Goal: Task Accomplishment & Management: Use online tool/utility

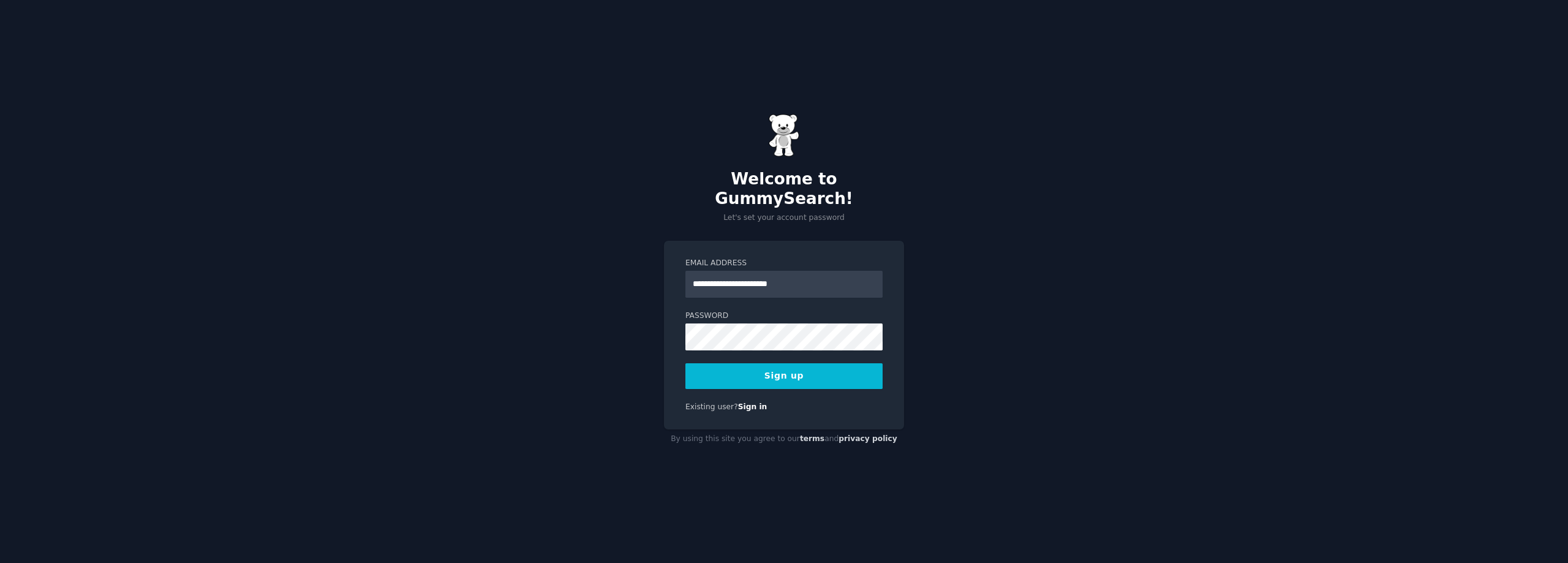
type input "**********"
click at [754, 367] on button "Sign up" at bounding box center [784, 376] width 197 height 26
click at [643, 314] on div "**********" at bounding box center [784, 281] width 1568 height 563
click at [776, 363] on button "Sign up" at bounding box center [784, 376] width 197 height 26
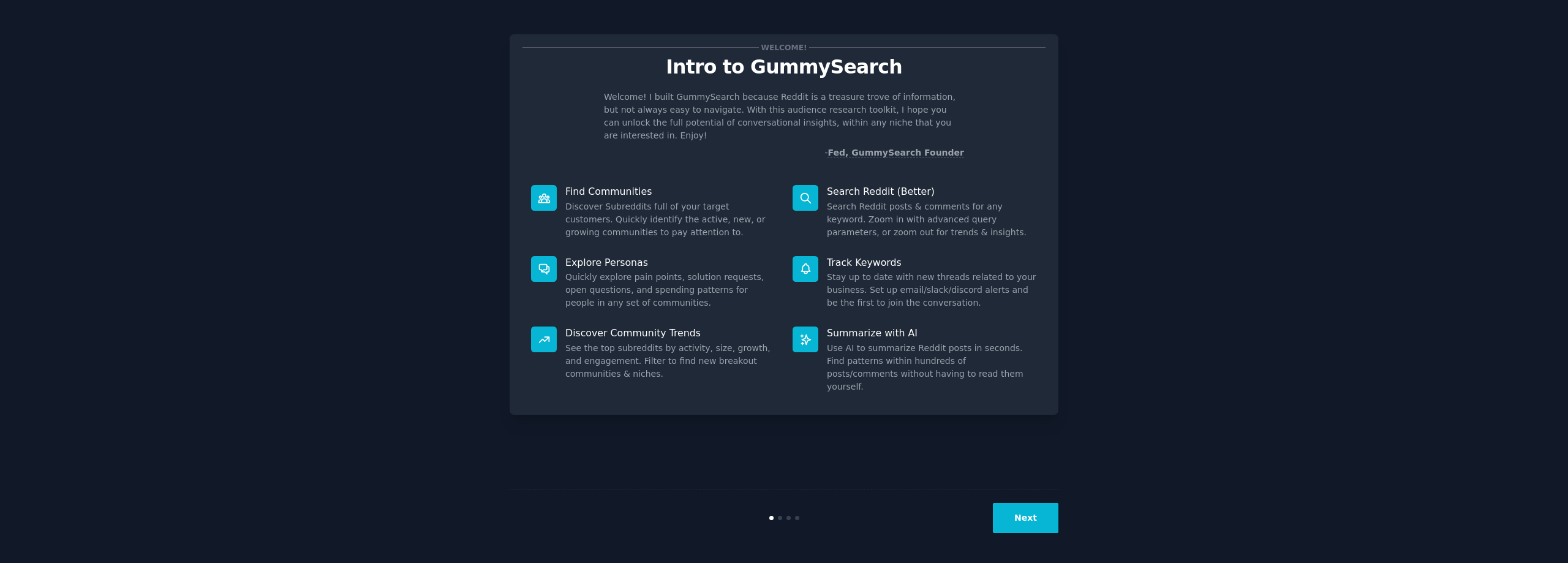
click at [1033, 516] on button "Next" at bounding box center [1025, 518] width 65 height 30
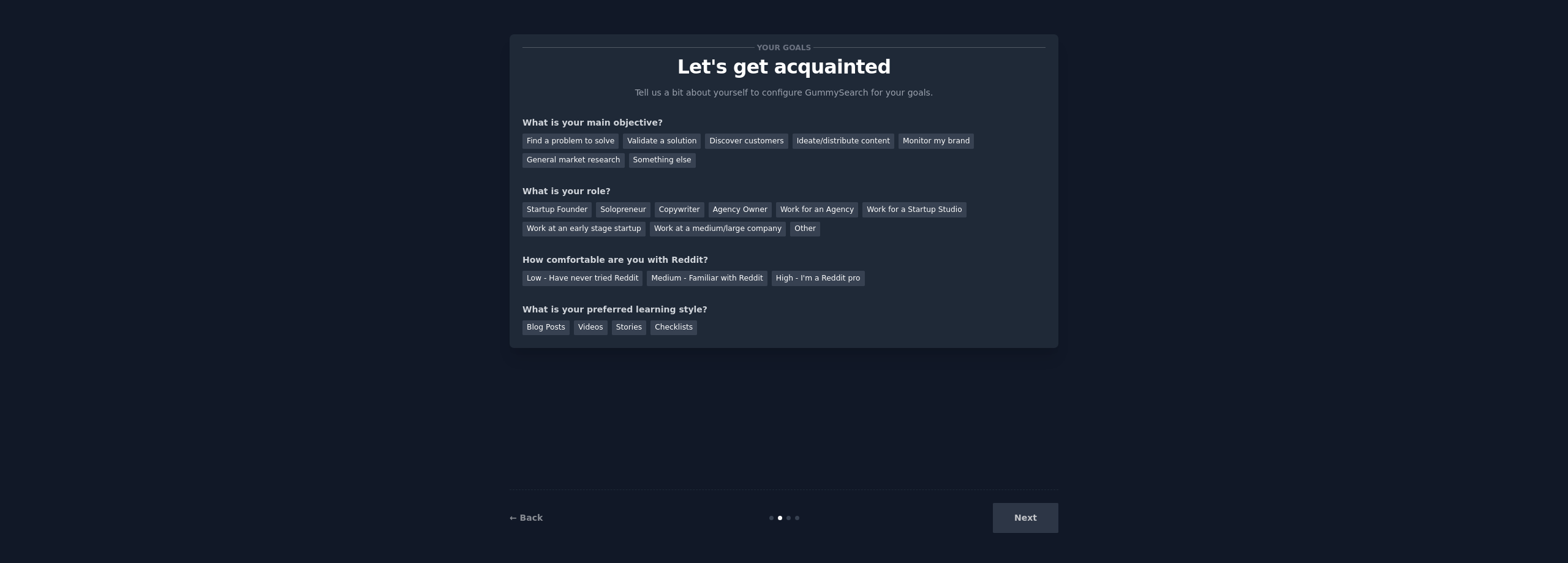
click at [1033, 516] on div "Next" at bounding box center [966, 518] width 183 height 30
click at [1030, 523] on div "Next" at bounding box center [966, 518] width 183 height 30
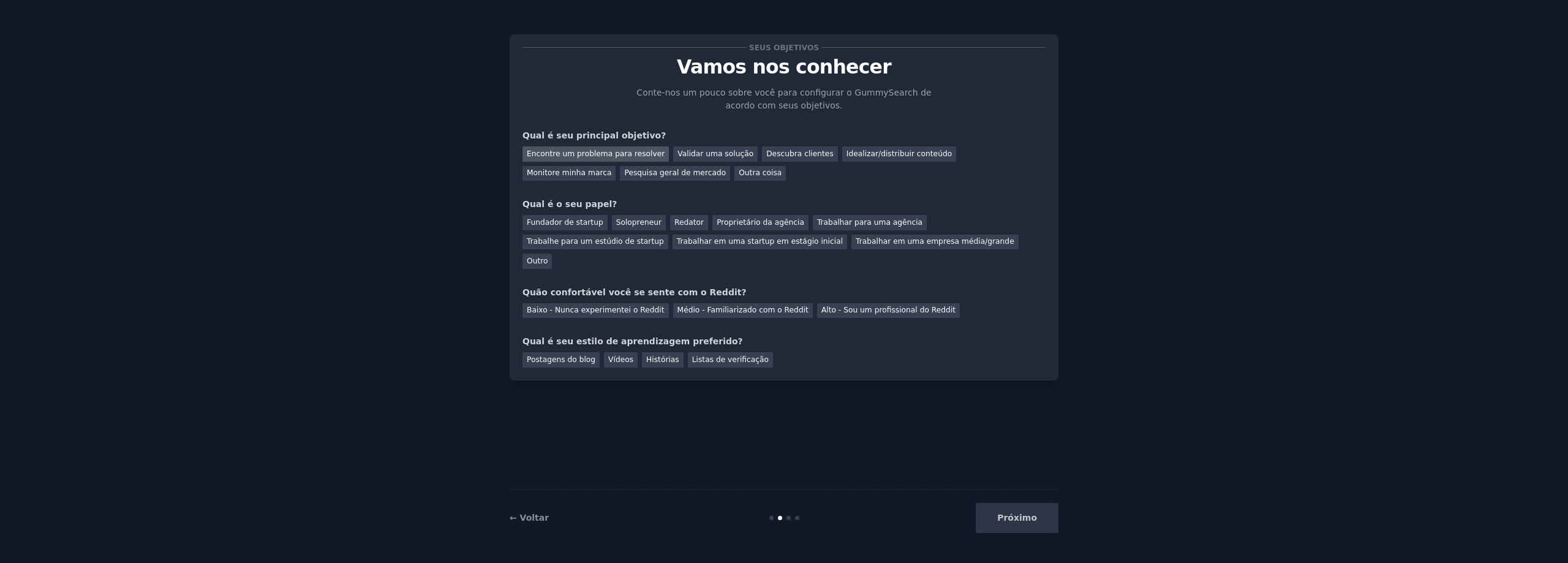
click at [614, 153] on font "Encontre um problema para resolver" at bounding box center [595, 154] width 138 height 8
click at [725, 221] on font "Proprietário da agência" at bounding box center [760, 221] width 87 height 8
click at [595, 306] on font "Baixo - Nunca experimentei o Reddit" at bounding box center [595, 310] width 138 height 8
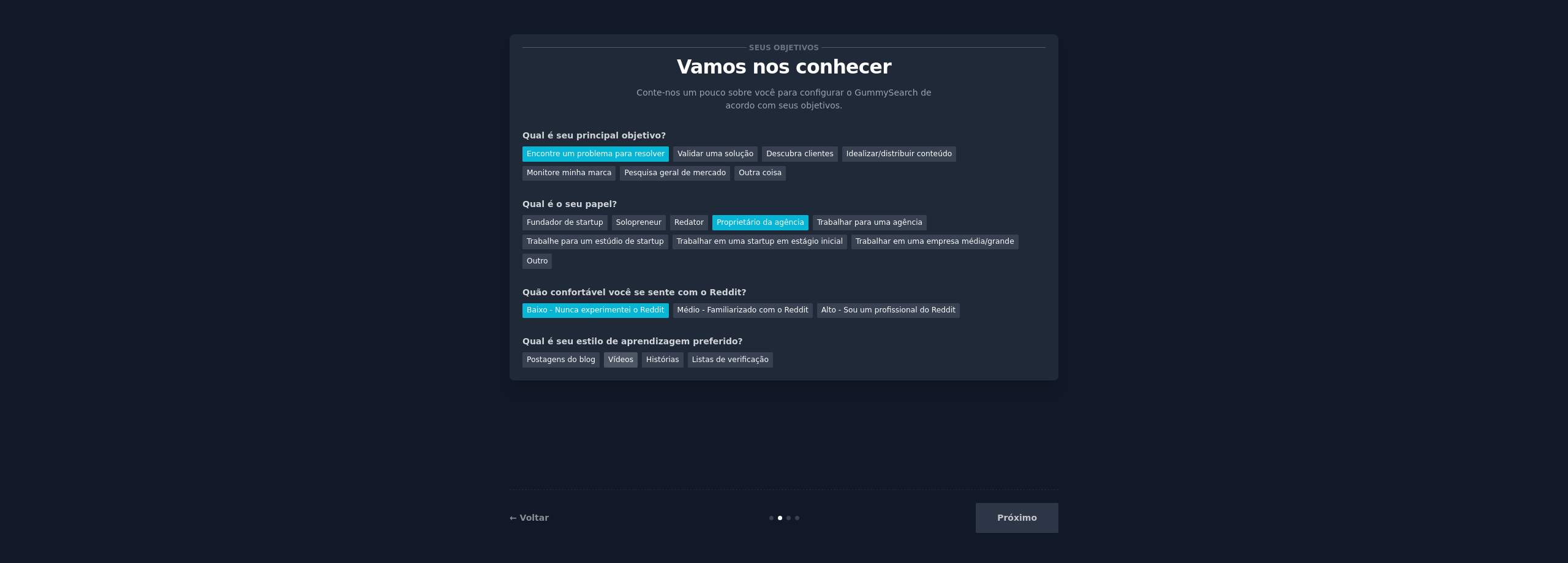
click at [608, 355] on font "Vídeos" at bounding box center [620, 359] width 25 height 8
click at [1029, 518] on font "Próximo" at bounding box center [1017, 517] width 40 height 10
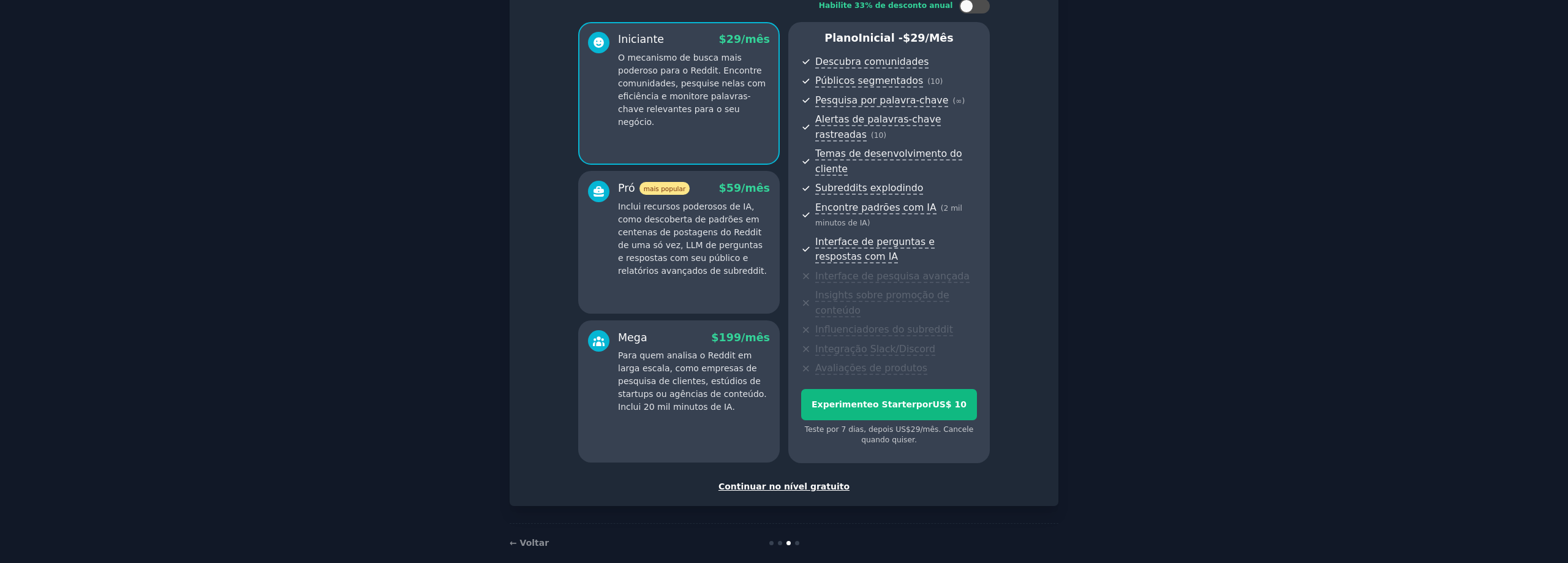
scroll to position [88, 0]
click at [806, 480] on font "Continuar no nível gratuito" at bounding box center [783, 485] width 131 height 10
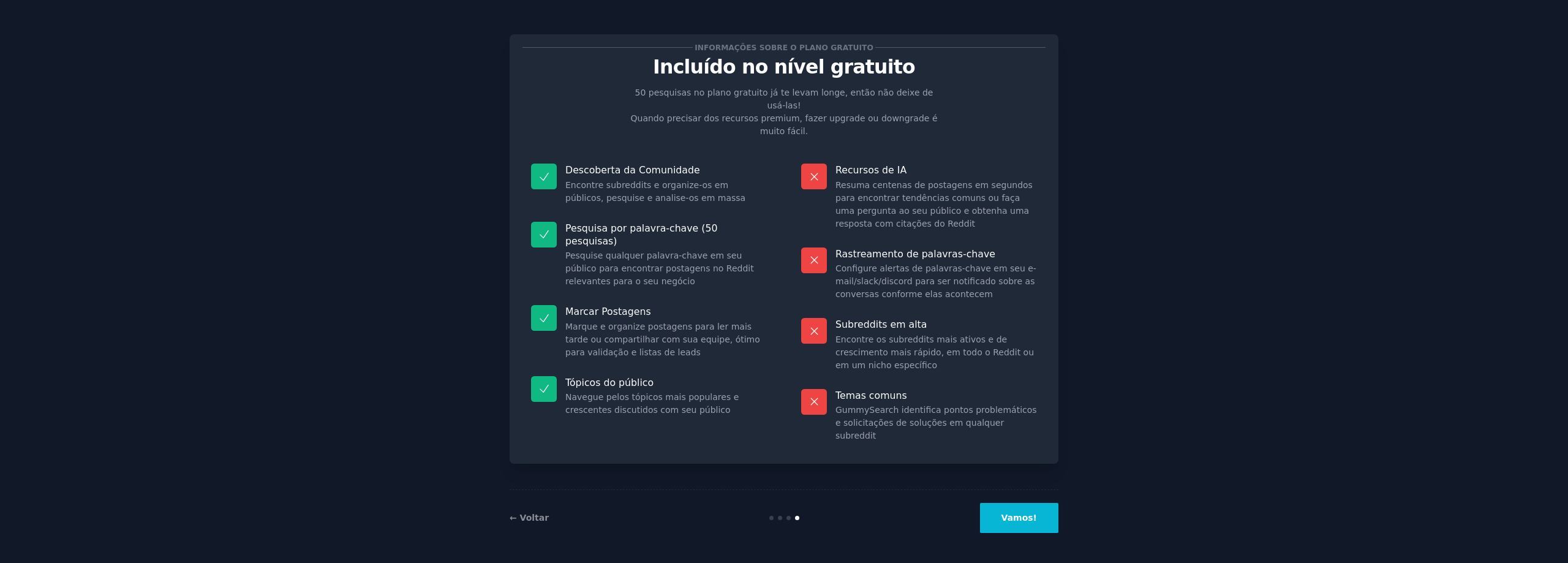
click at [1034, 521] on font "Vamos!" at bounding box center [1019, 517] width 35 height 10
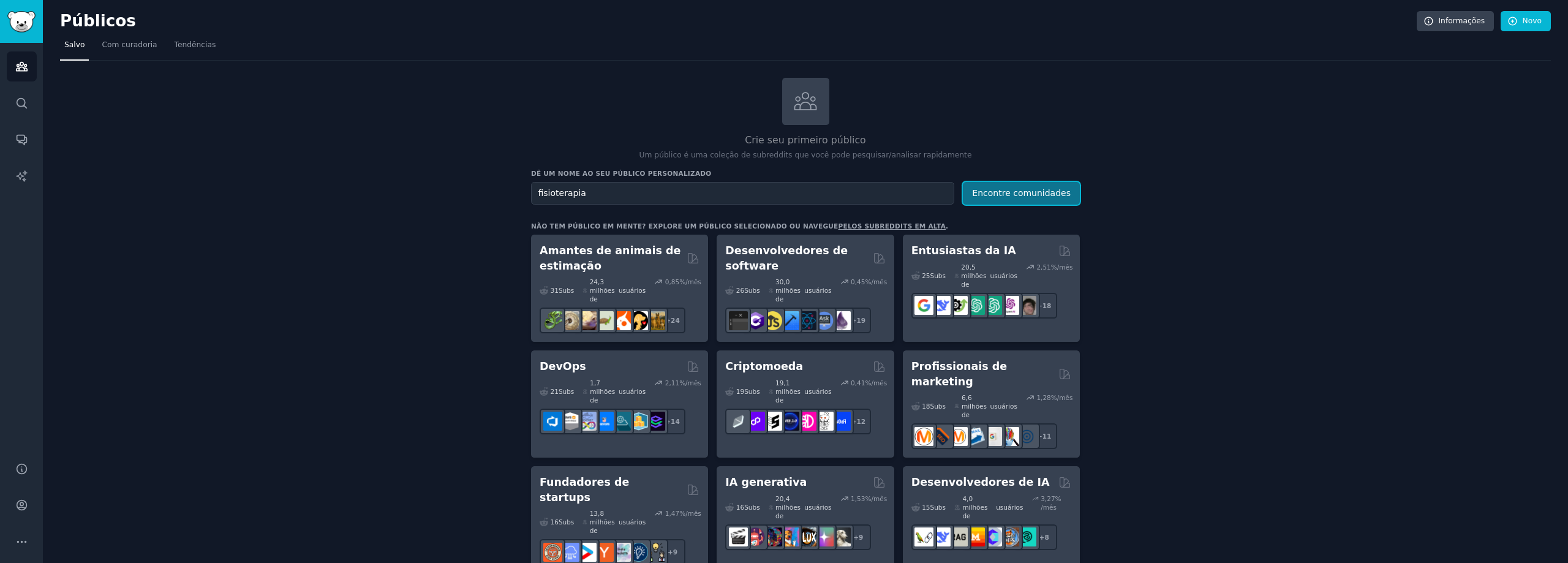
click at [1017, 196] on font "Encontre comunidades" at bounding box center [1021, 193] width 99 height 10
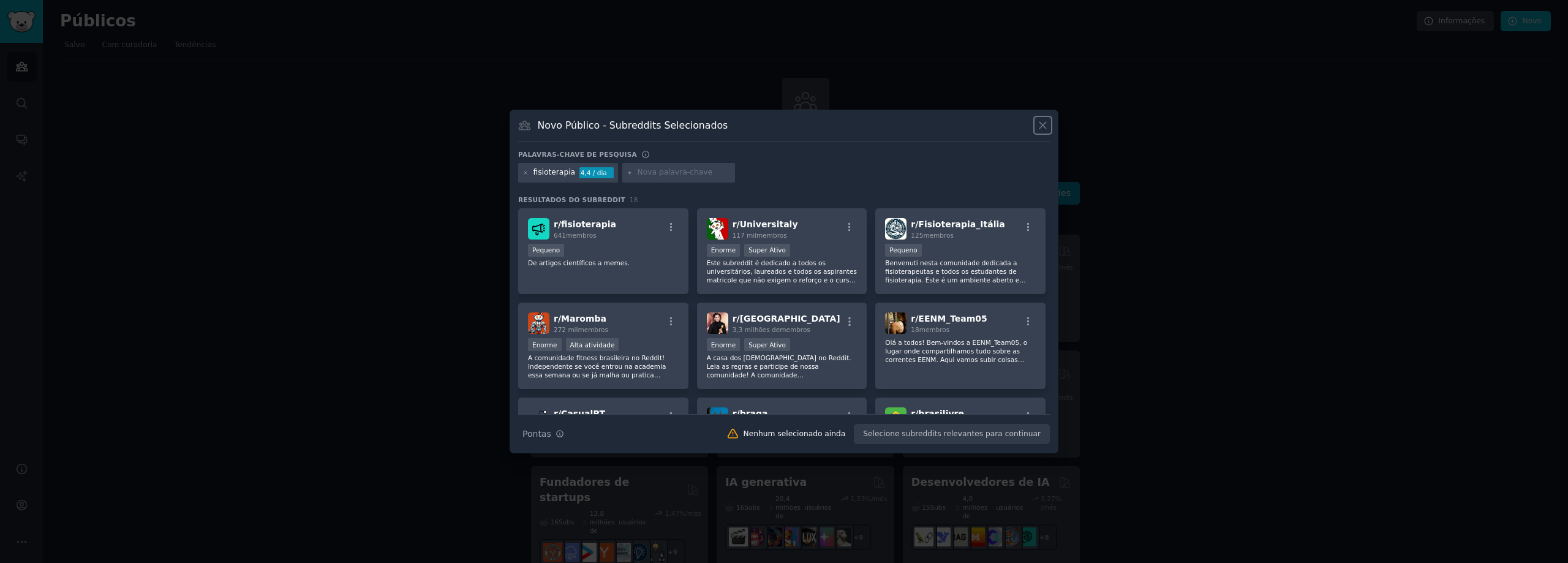
click at [1043, 125] on icon at bounding box center [1042, 126] width 7 height 7
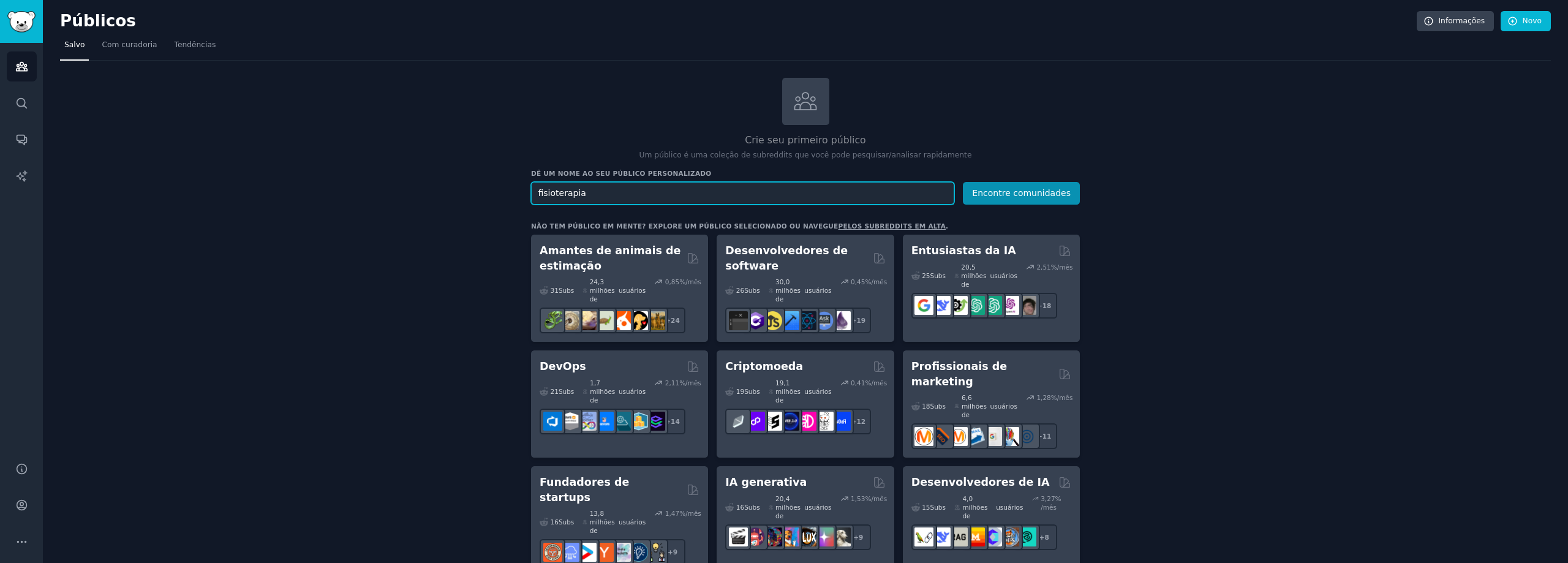
click at [888, 194] on input "fisioterapia" at bounding box center [742, 194] width 423 height 22
click at [884, 193] on input "fisioterapia" at bounding box center [742, 194] width 423 height 22
paste input "physiotherapy"
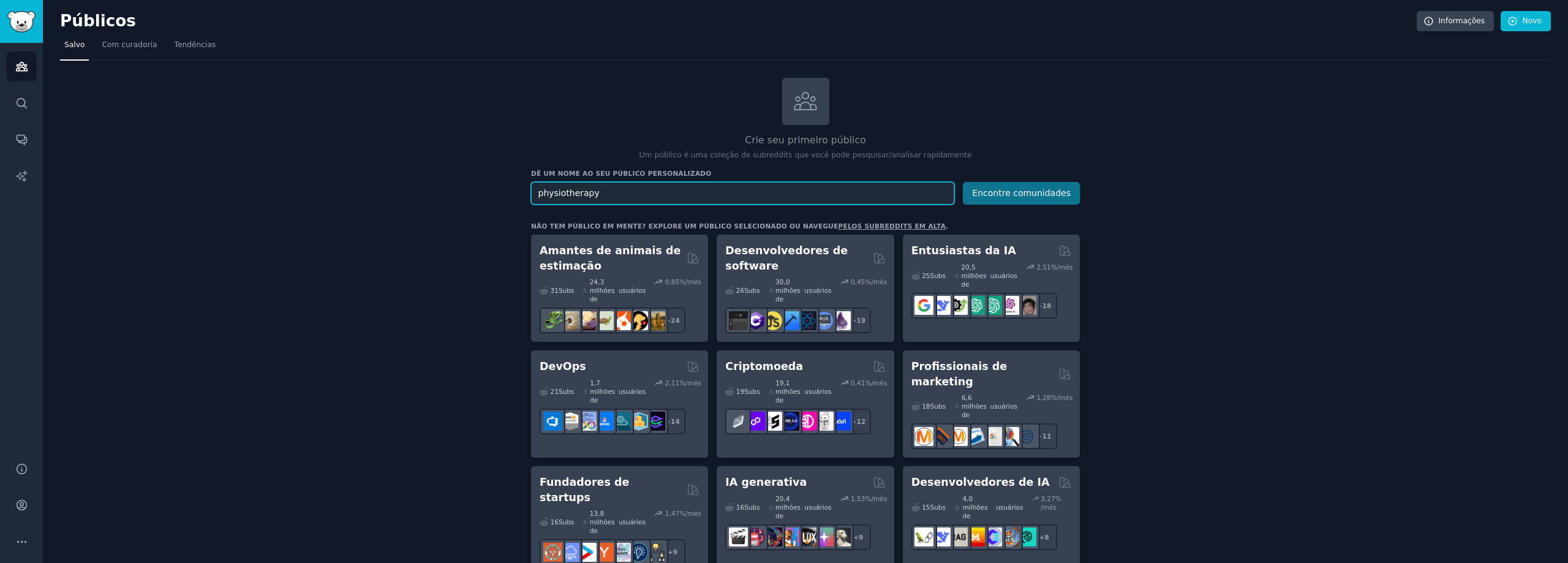
type input "physiotherapy"
click at [1077, 191] on button "Encontre comunidades" at bounding box center [1021, 194] width 117 height 22
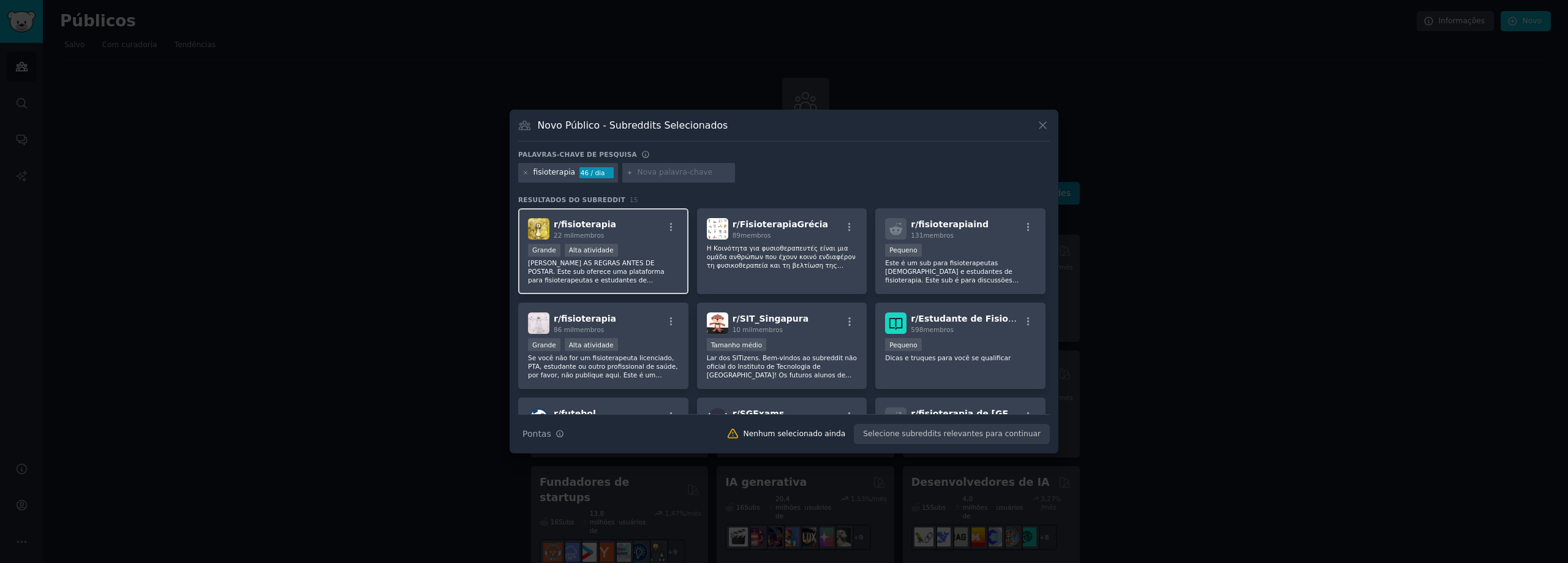
click at [625, 231] on div "r/ fisioterapia 22 mil membros" at bounding box center [604, 228] width 151 height 21
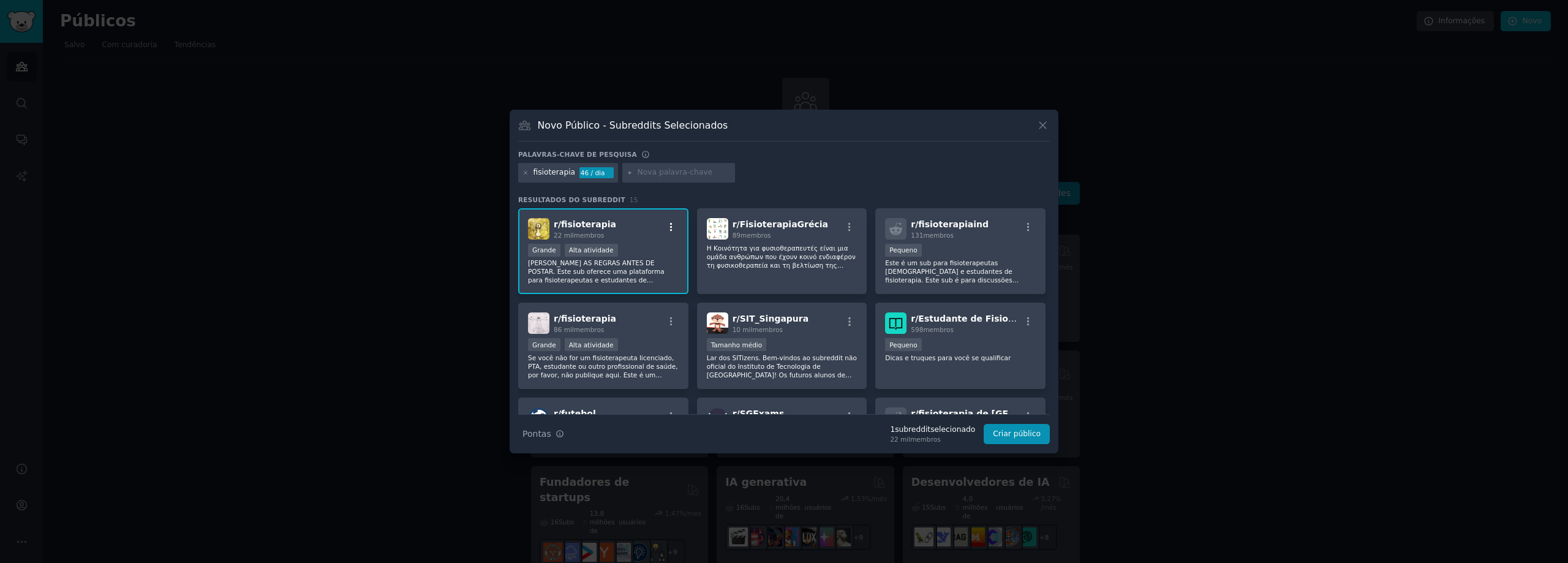
click at [670, 227] on icon "button" at bounding box center [671, 226] width 3 height 8
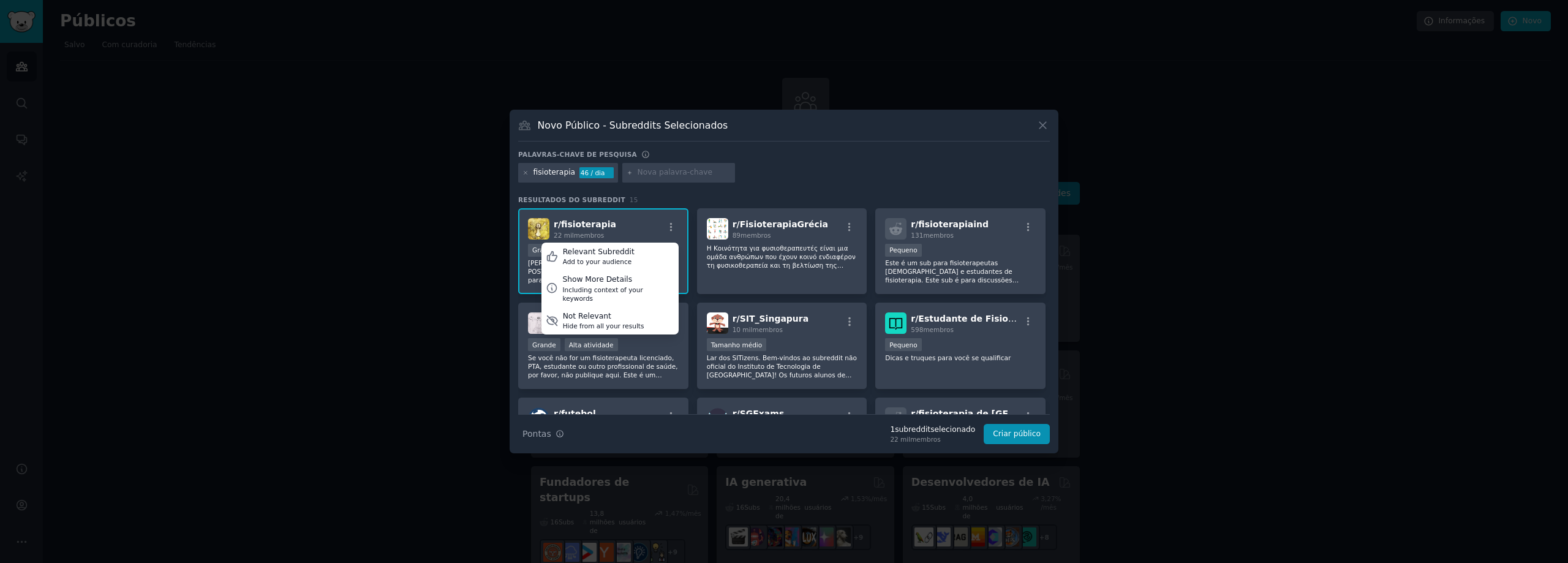
click at [946, 181] on div "fisioterapia 46 / dia" at bounding box center [784, 175] width 532 height 24
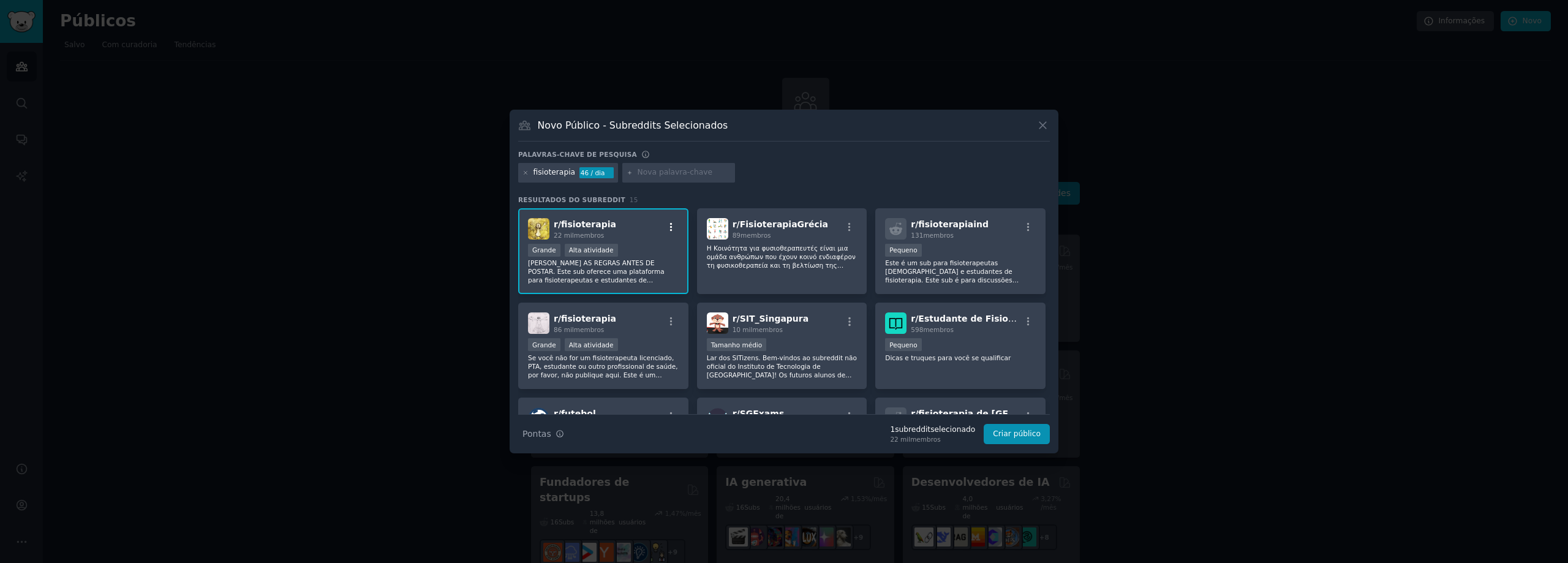
click at [671, 228] on icon "button" at bounding box center [671, 227] width 11 height 11
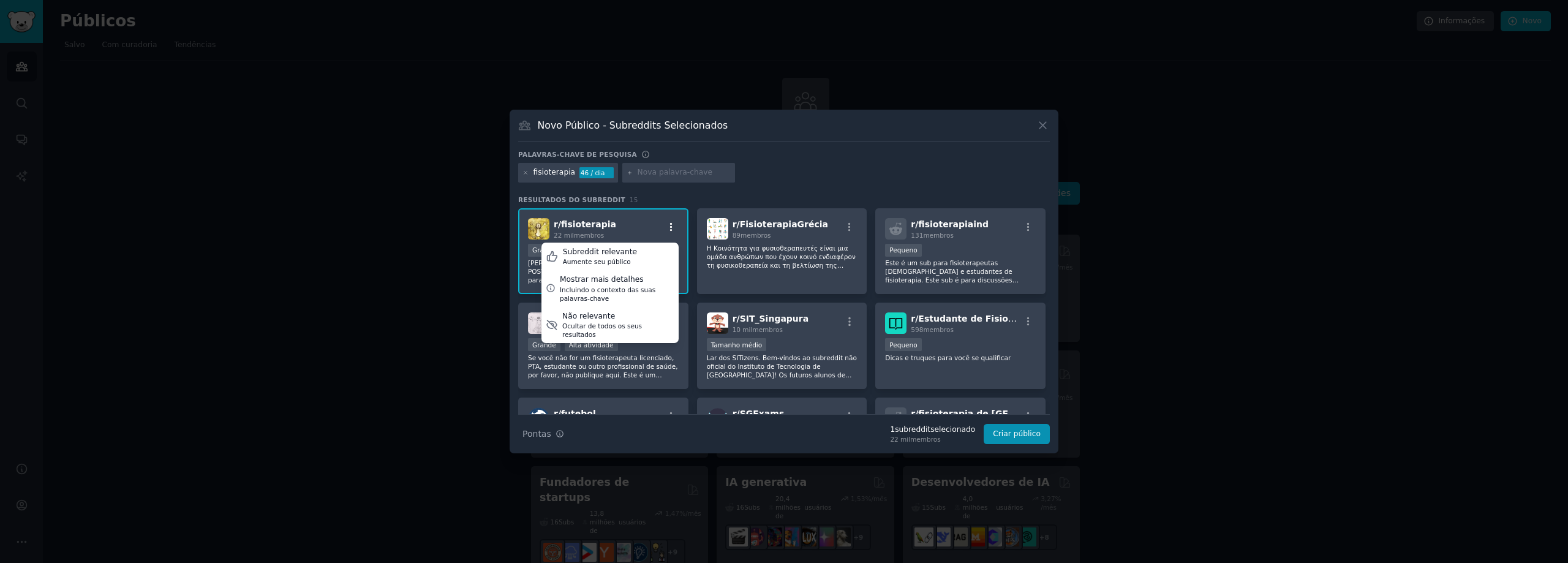
click at [670, 225] on icon "button" at bounding box center [671, 226] width 3 height 8
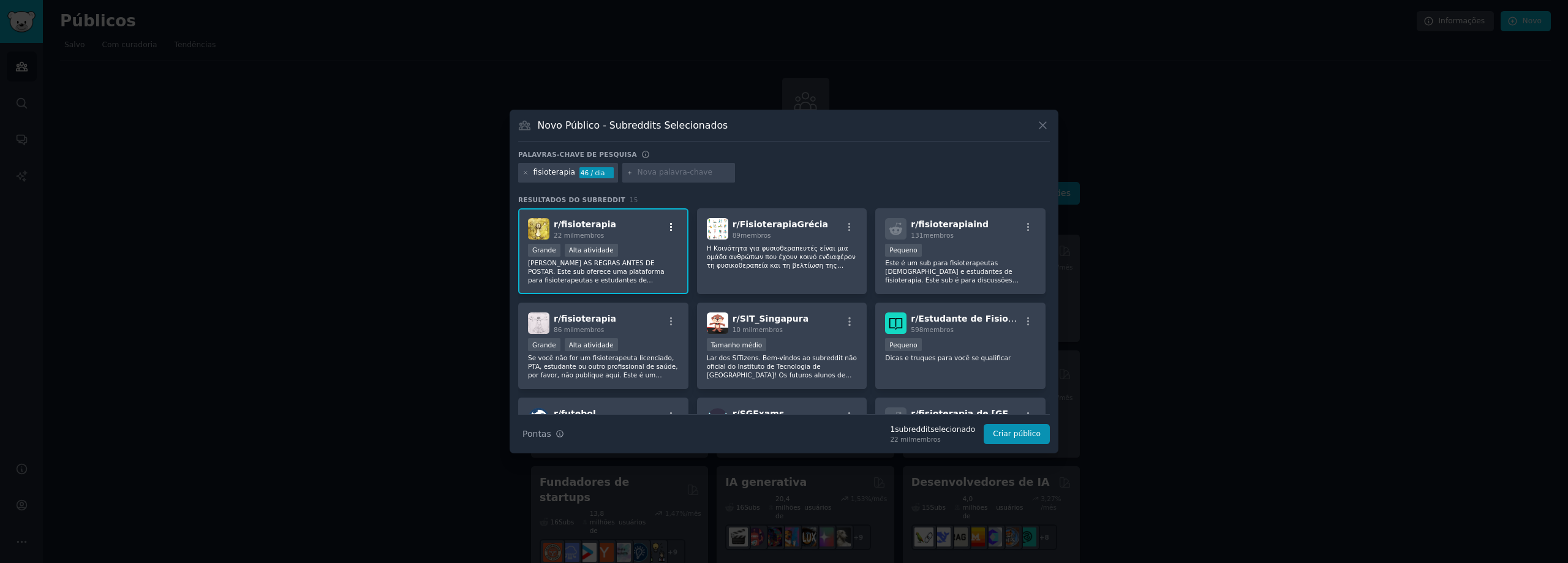
click at [671, 231] on icon "button" at bounding box center [671, 226] width 3 height 8
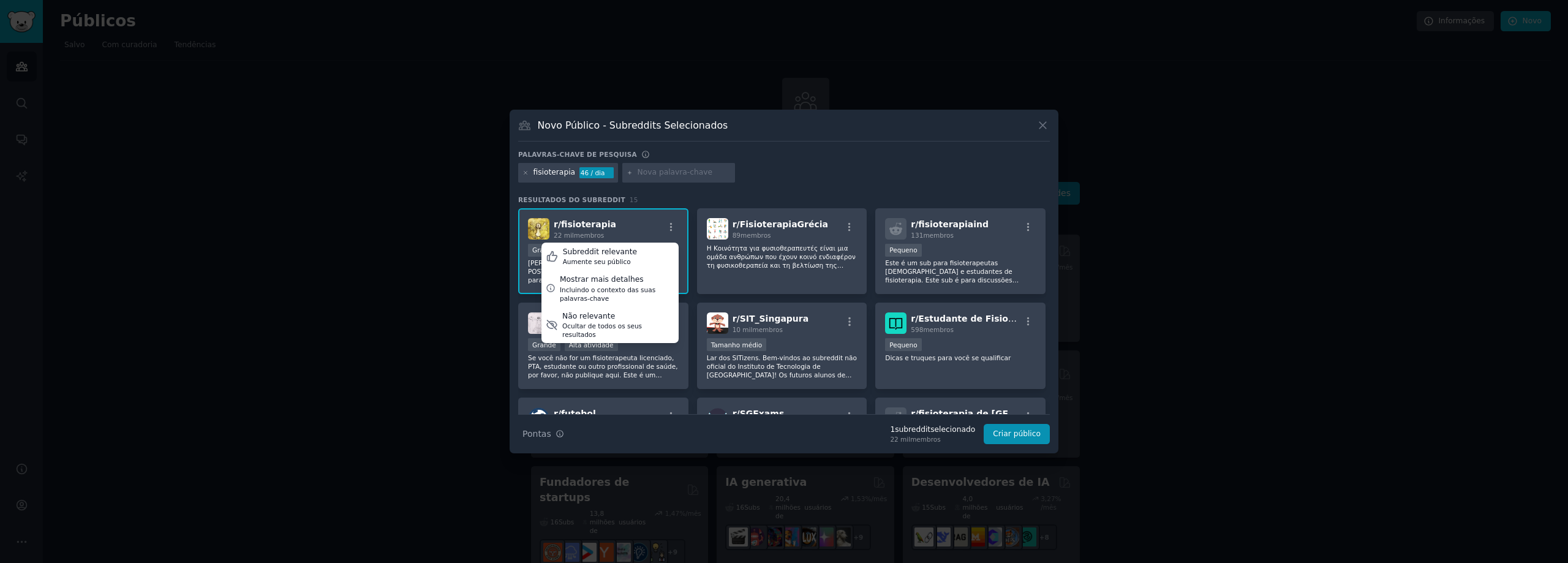
click at [641, 218] on div "r/ fisioterapia 22 mil membros Subreddit relevante Aumente seu público Mostrar …" at bounding box center [604, 228] width 151 height 21
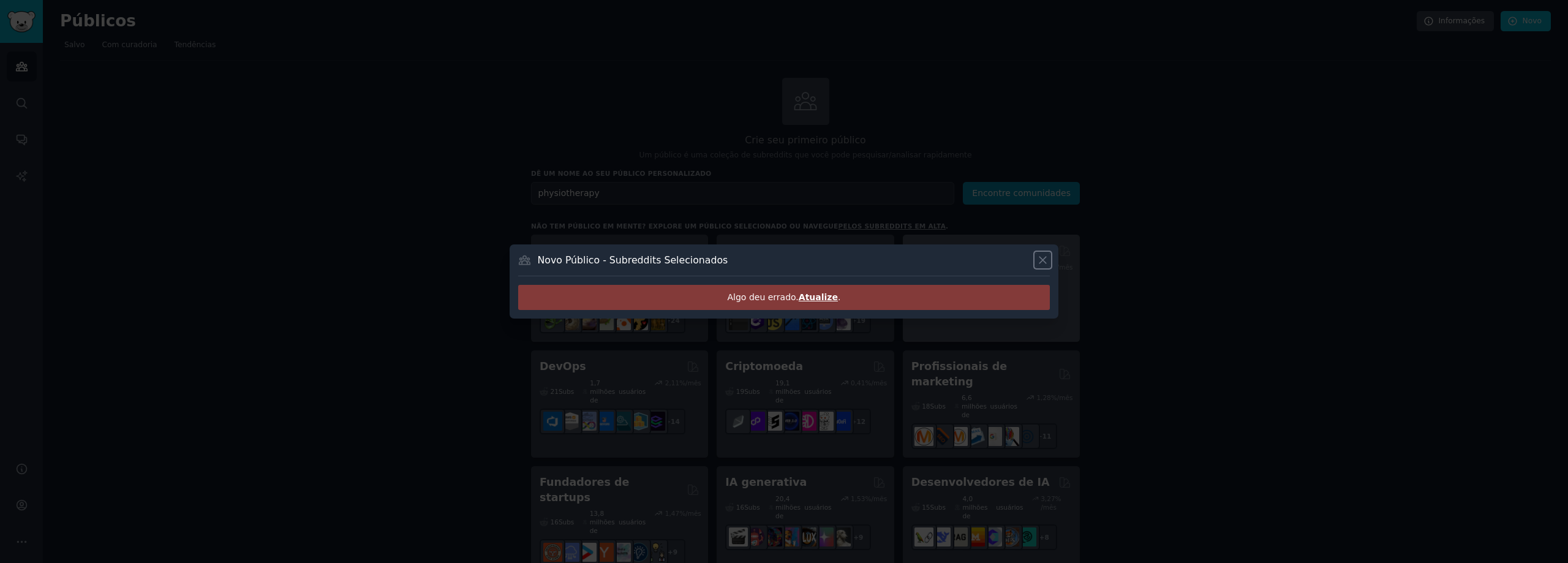
click at [1044, 261] on icon at bounding box center [1042, 260] width 7 height 7
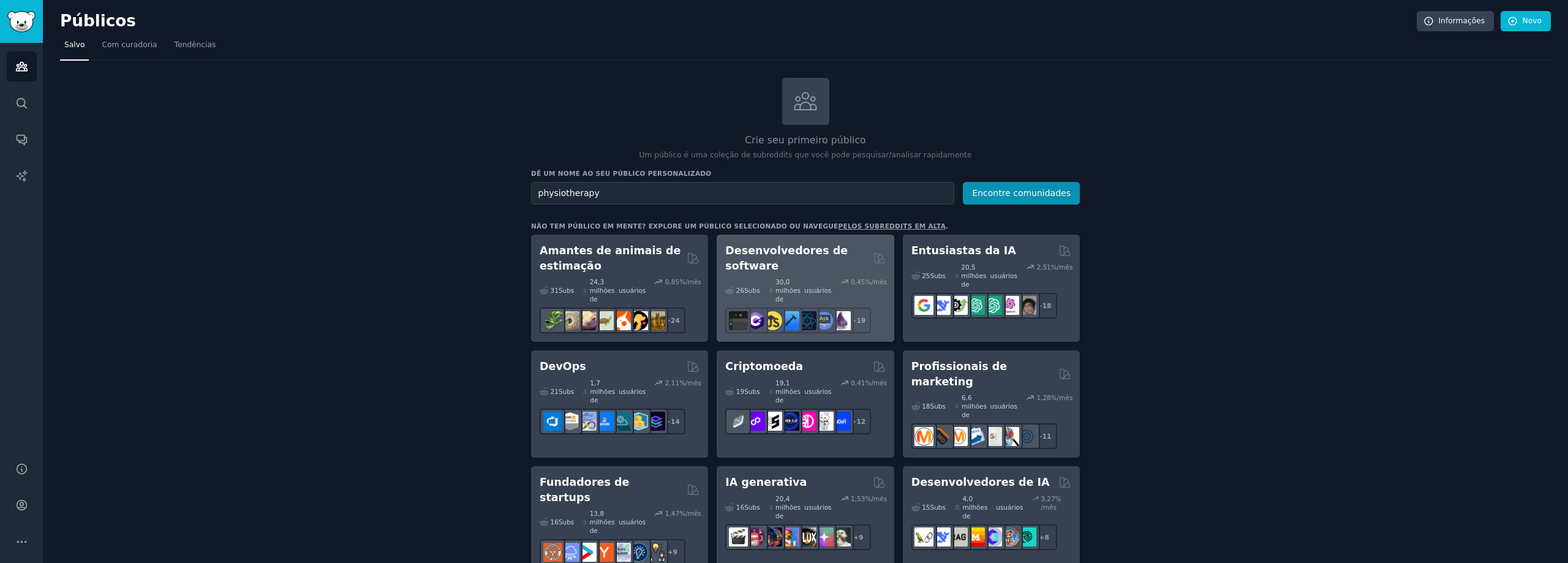
click at [857, 320] on div "Desenvolvedores de software 26 Subs ​ 30,0 milhões de usuários 0,45 %/mês + 19" at bounding box center [804, 288] width 177 height 107
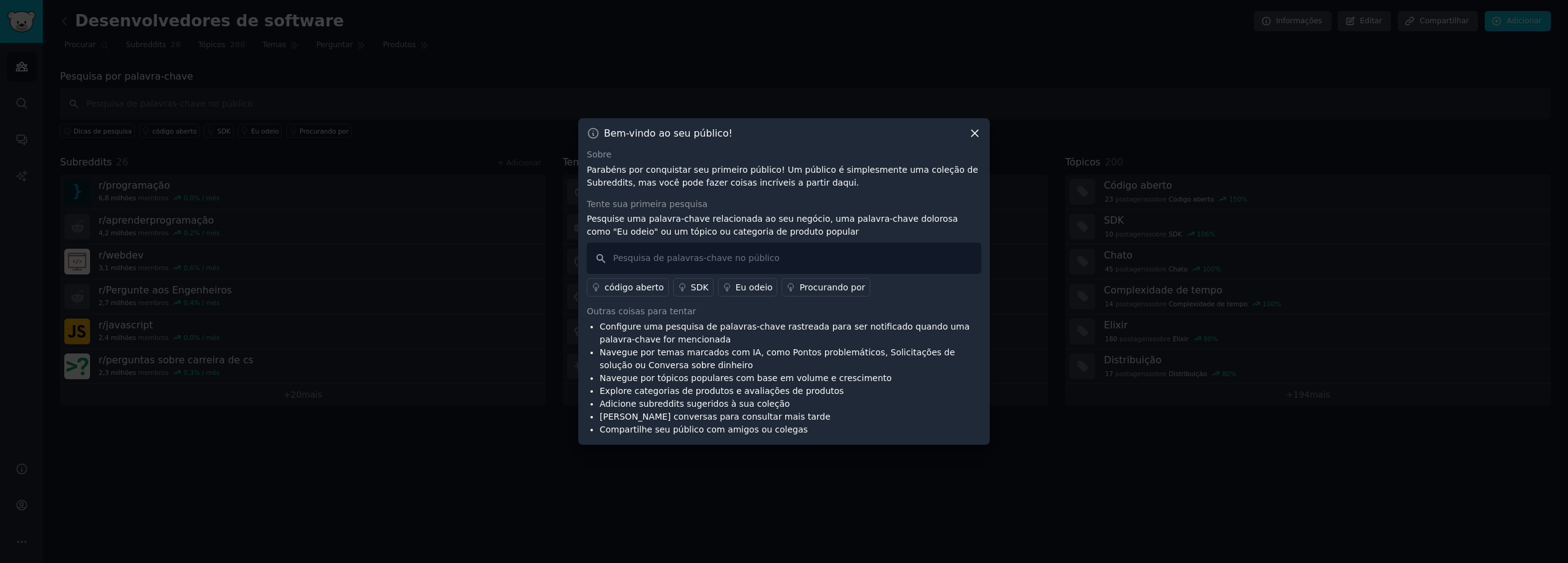
click at [972, 129] on icon at bounding box center [975, 133] width 13 height 13
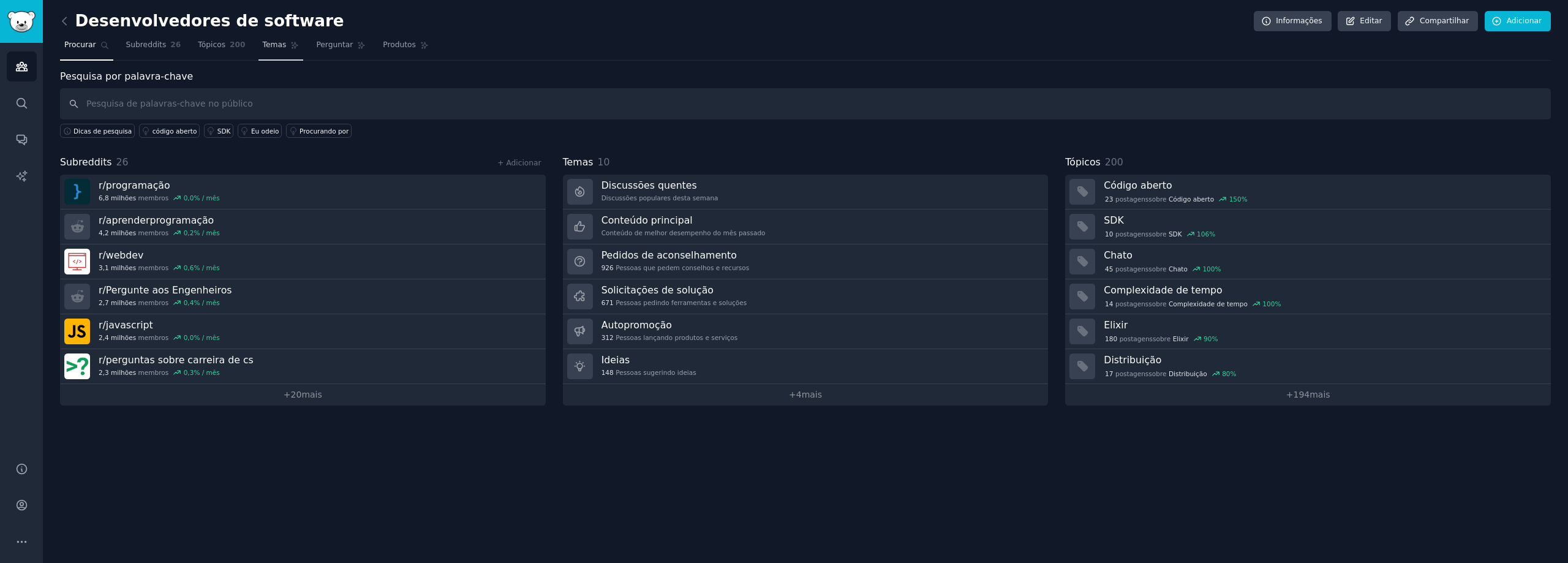
click at [262, 47] on font "Temas" at bounding box center [274, 44] width 24 height 8
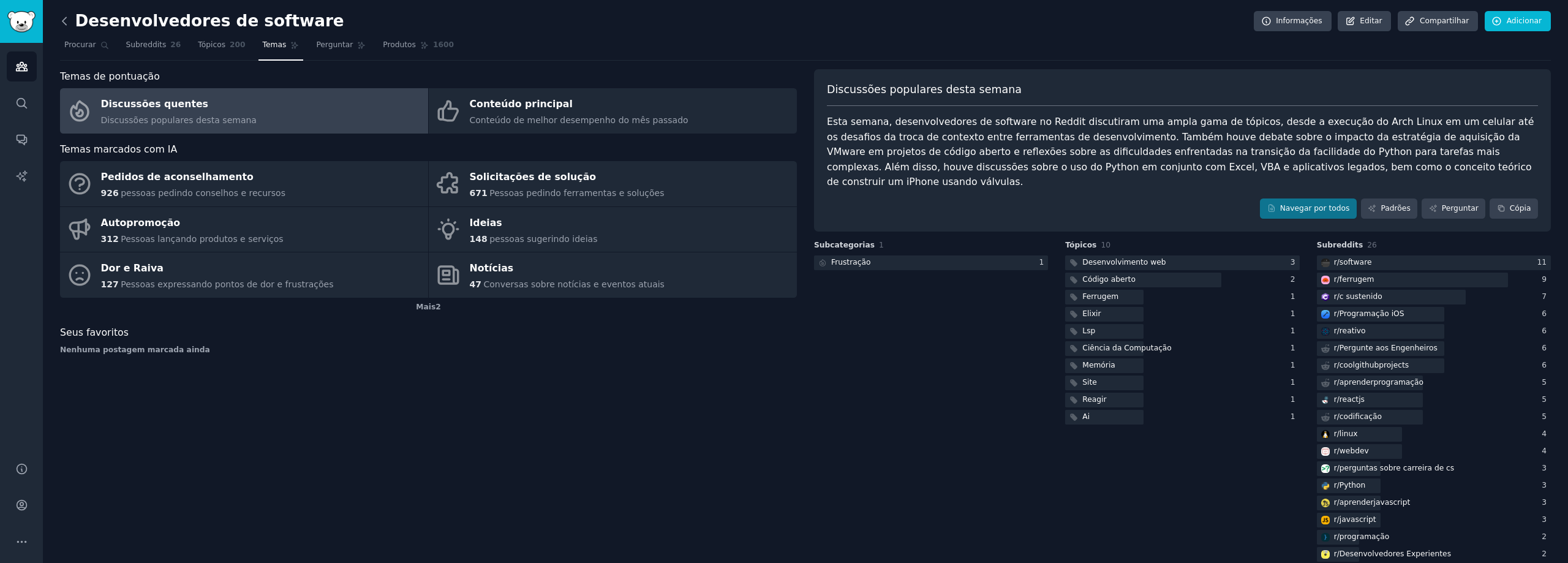
click at [67, 22] on icon at bounding box center [65, 21] width 13 height 13
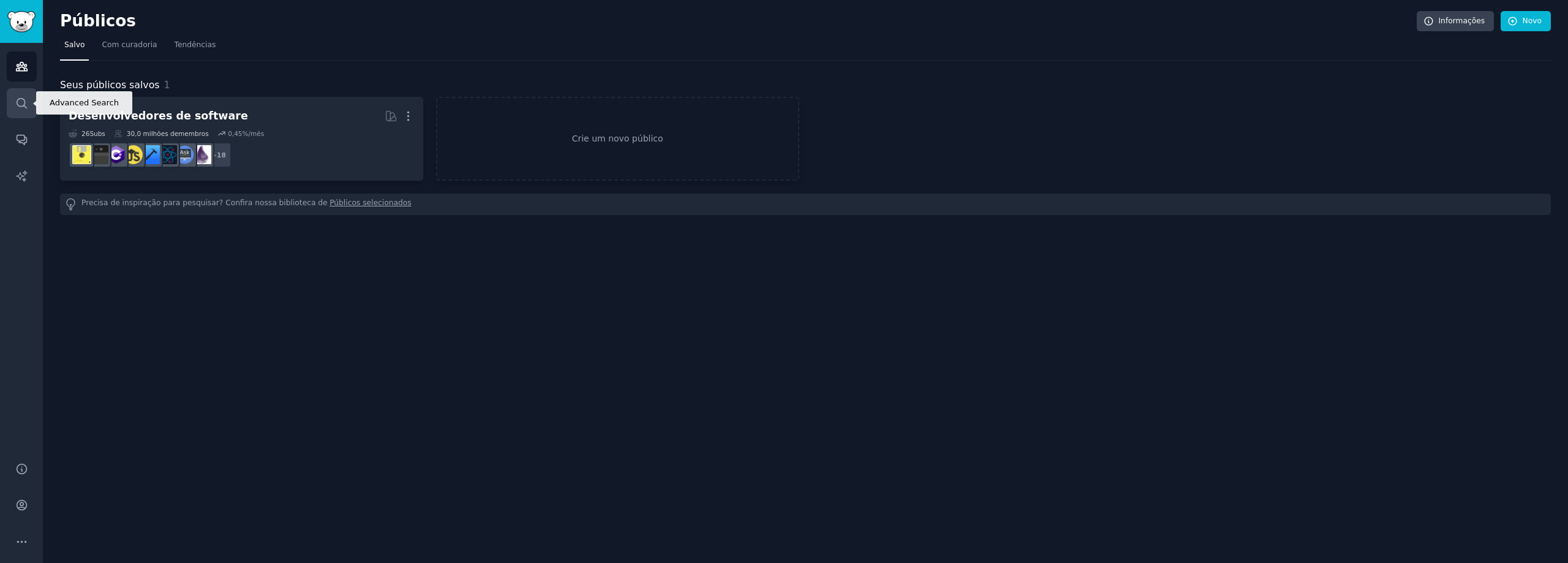
click at [28, 97] on link "Procurar" at bounding box center [21, 103] width 30 height 30
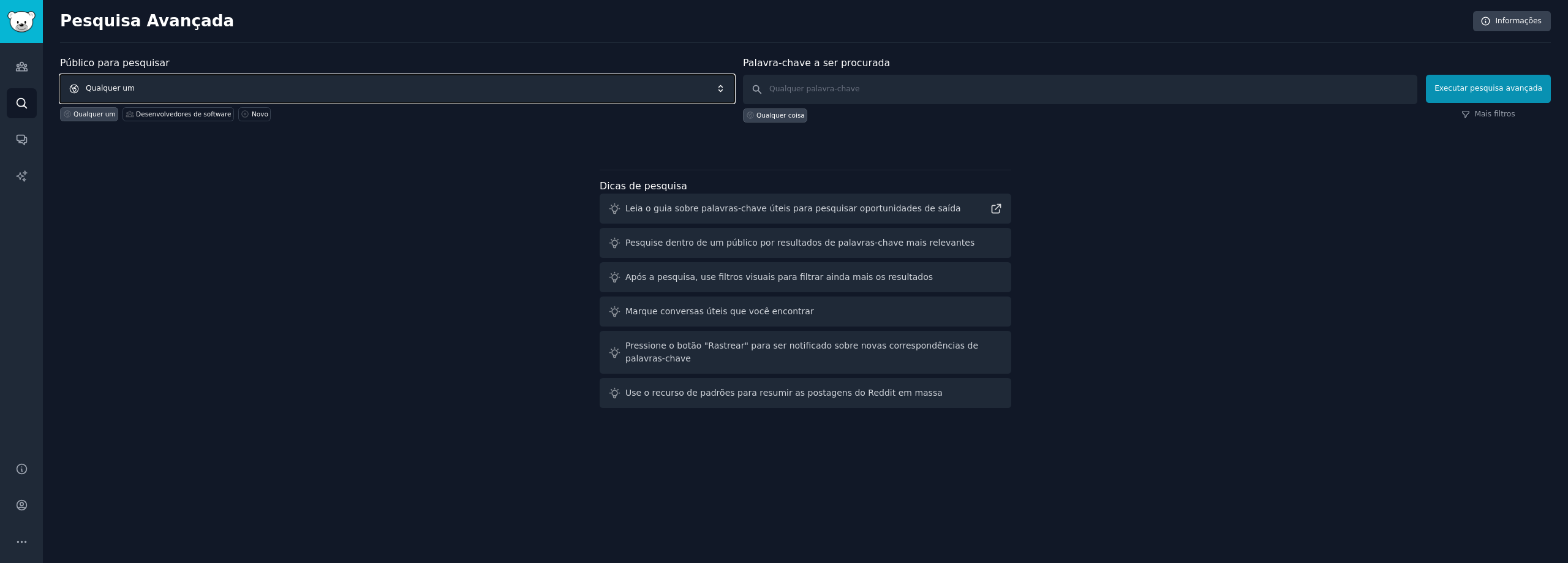
click at [109, 86] on font "Qualquer um" at bounding box center [110, 87] width 49 height 8
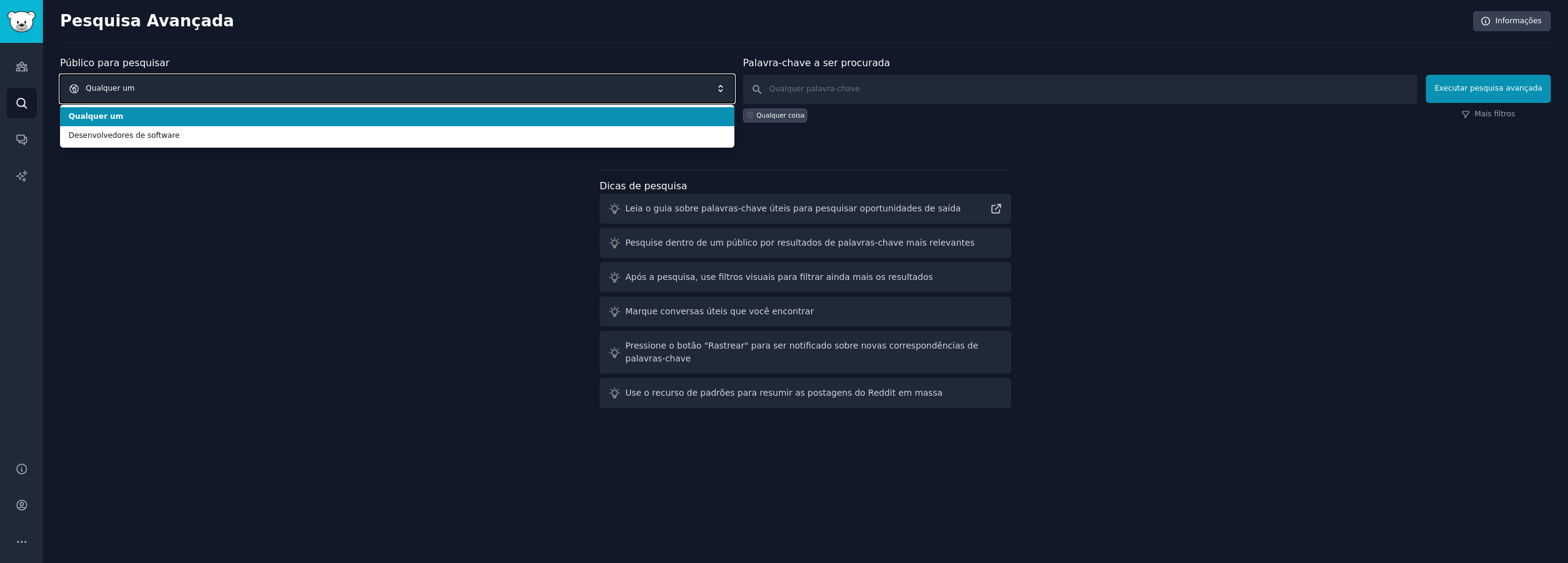
click at [184, 85] on span "Qualquer um" at bounding box center [397, 88] width 674 height 28
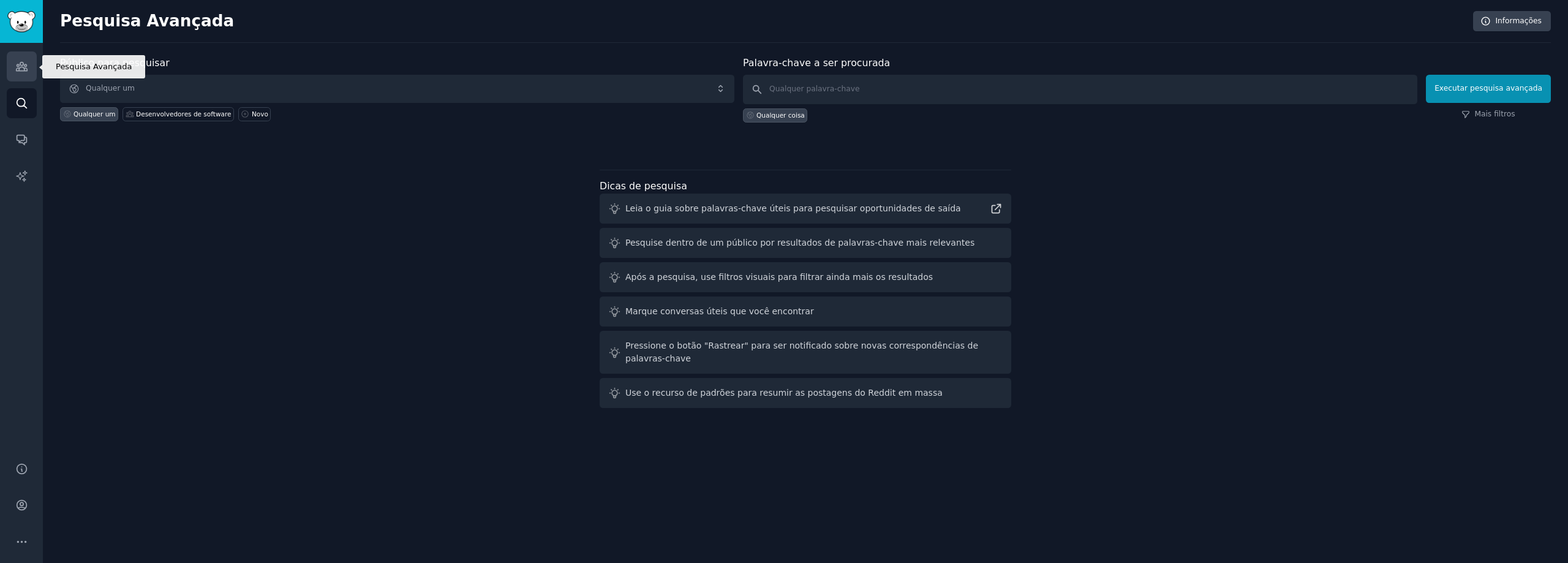
click at [21, 74] on link "Públicos" at bounding box center [21, 66] width 30 height 30
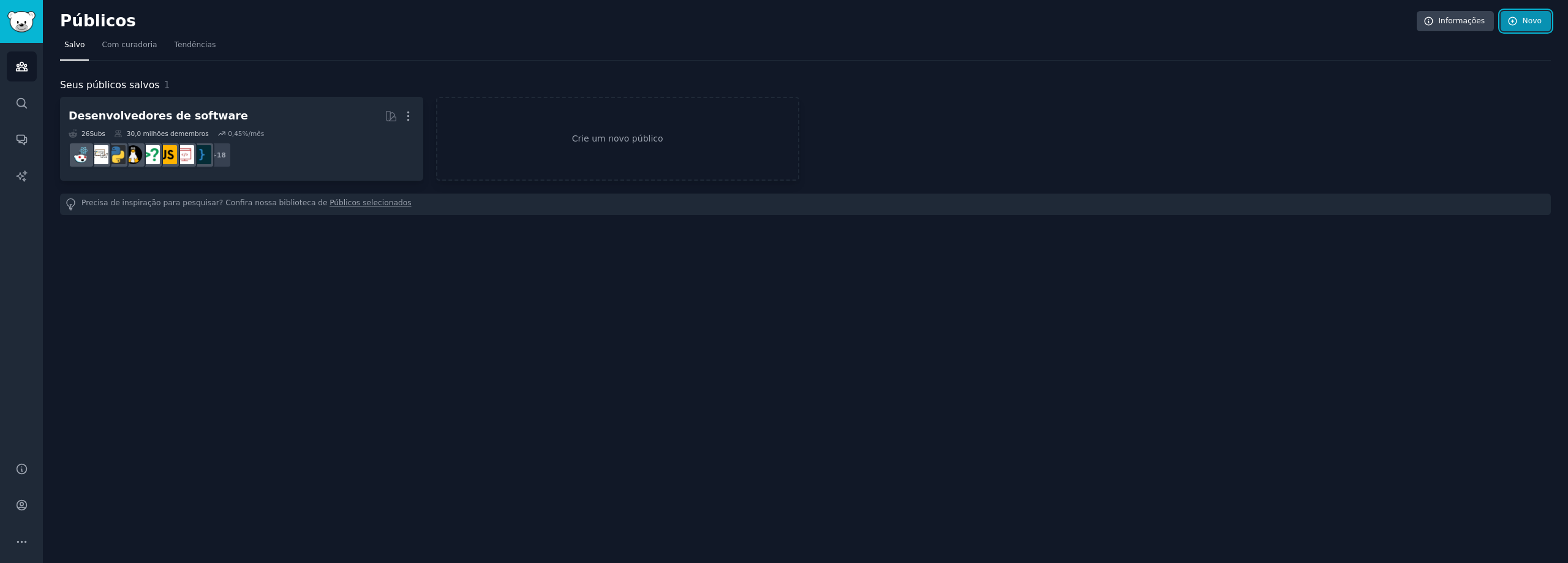
click at [1529, 23] on font "Novo" at bounding box center [1532, 20] width 19 height 8
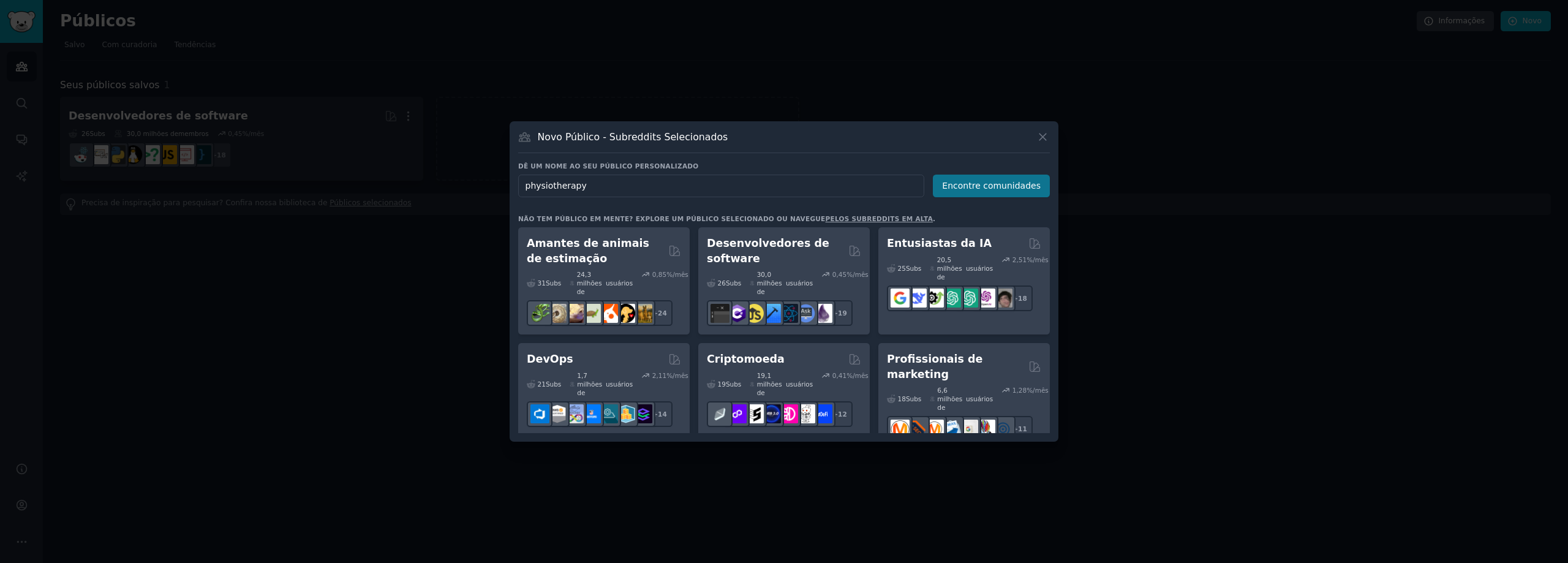
type input "physiotherapy"
click at [984, 189] on font "Encontre comunidades" at bounding box center [991, 185] width 99 height 10
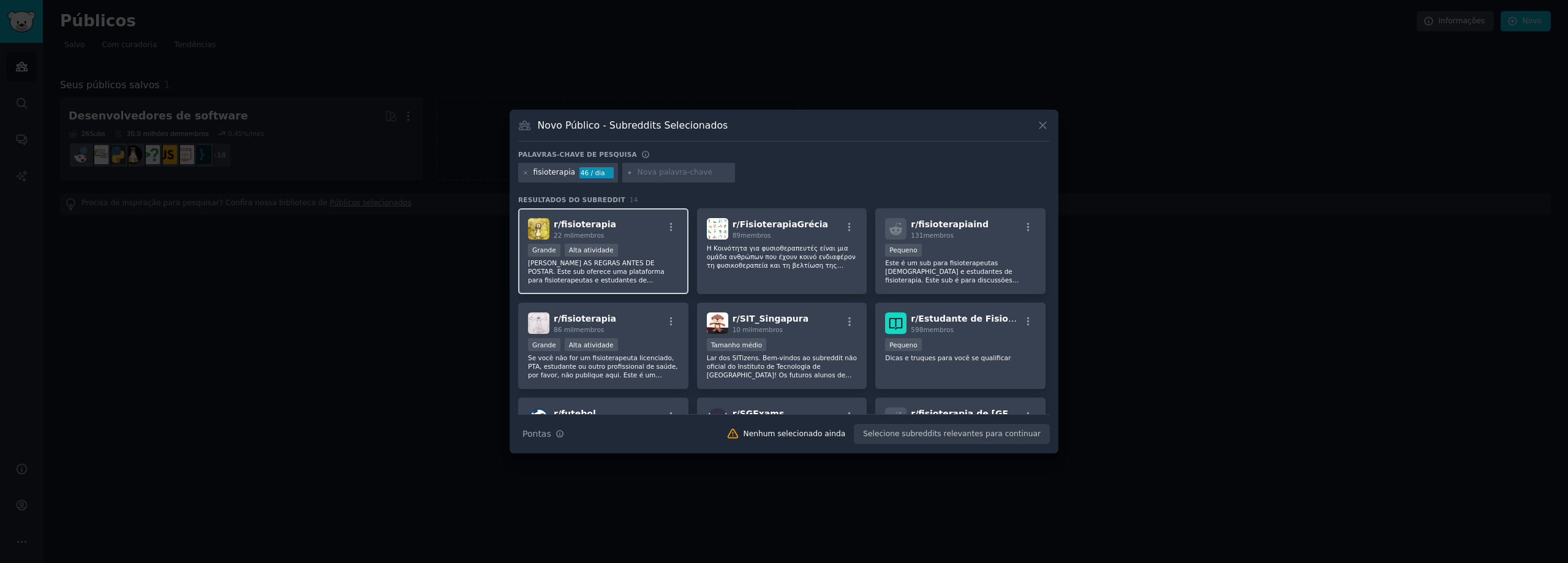
click at [634, 248] on div ">= 80º percentil para envios / dia Grande Alta atividade" at bounding box center [604, 251] width 151 height 15
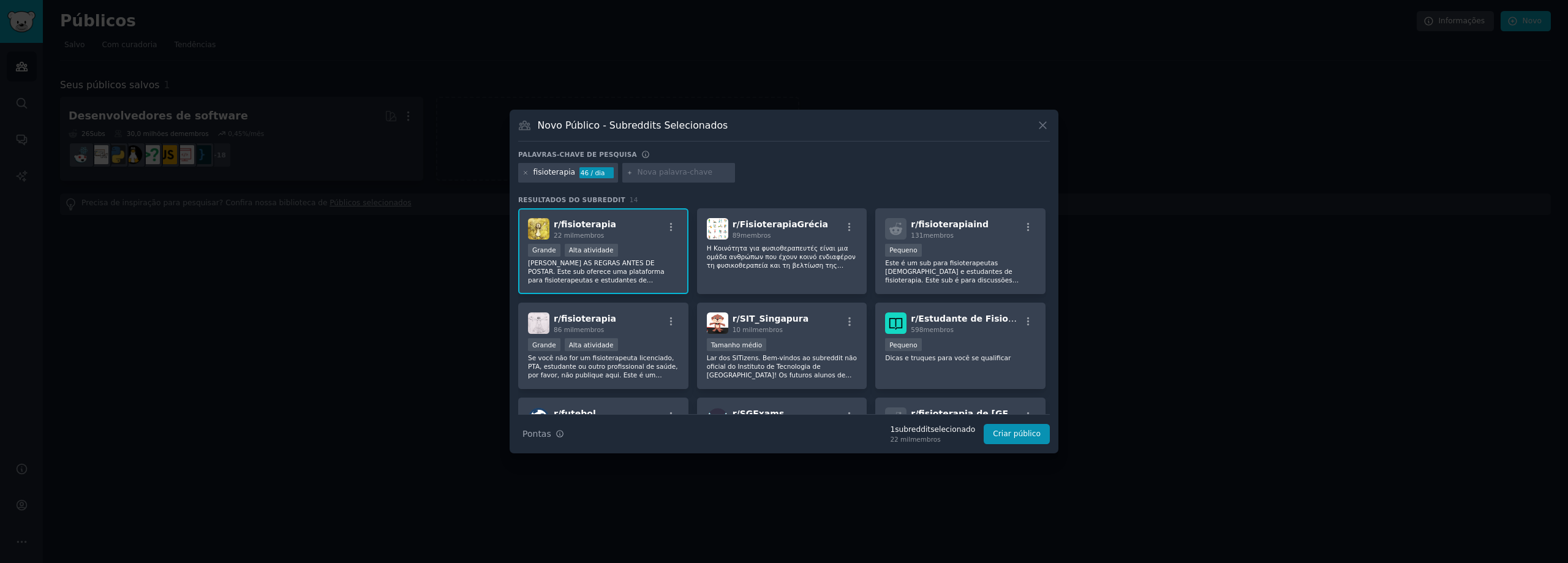
click at [558, 271] on font "[PERSON_NAME] AS REGRAS ANTES DE POSTAR. Este sub oferece uma plataforma para f…" at bounding box center [602, 319] width 148 height 119
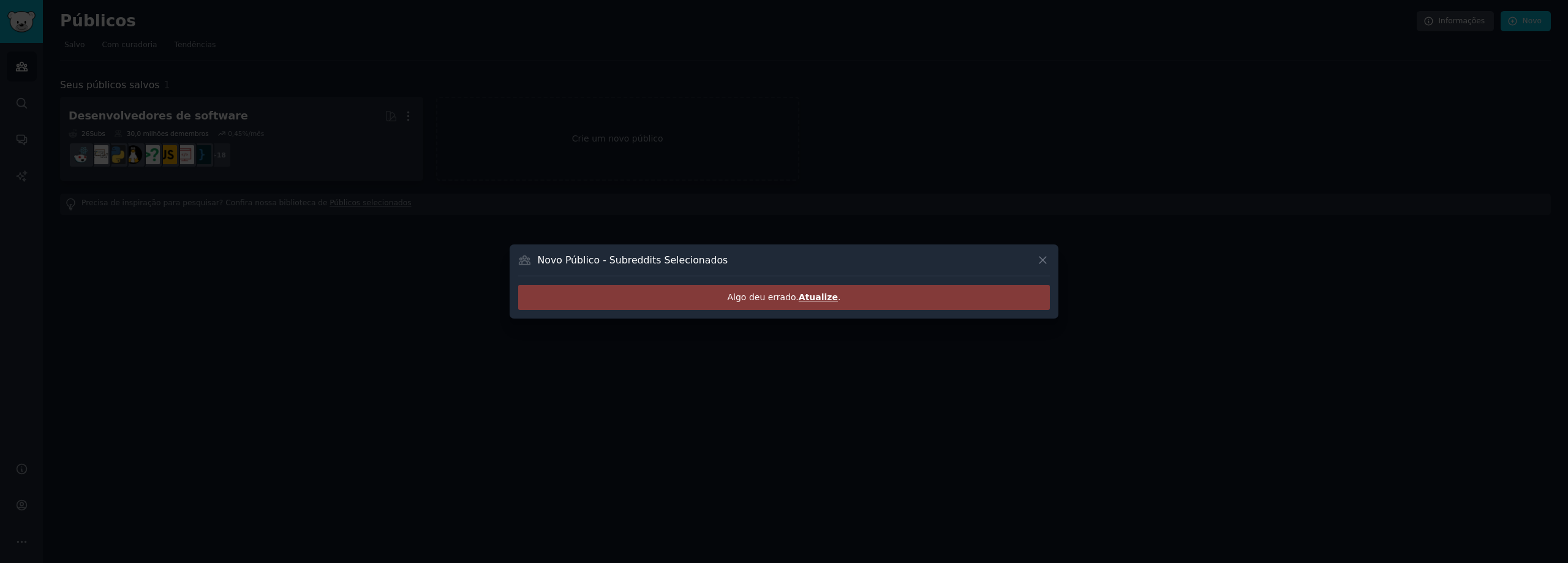
click at [824, 299] on font "Atualize" at bounding box center [818, 297] width 39 height 10
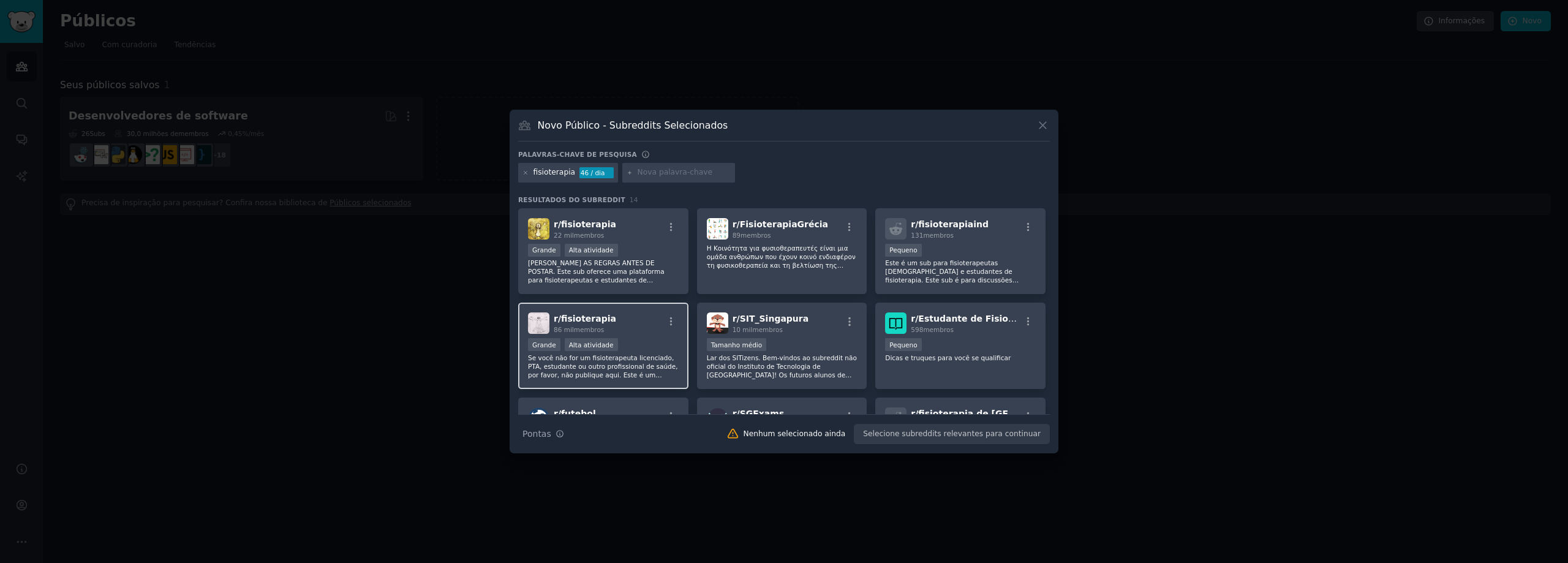
click at [650, 331] on div "r/ fisioterapia 86 mil membros" at bounding box center [604, 323] width 151 height 21
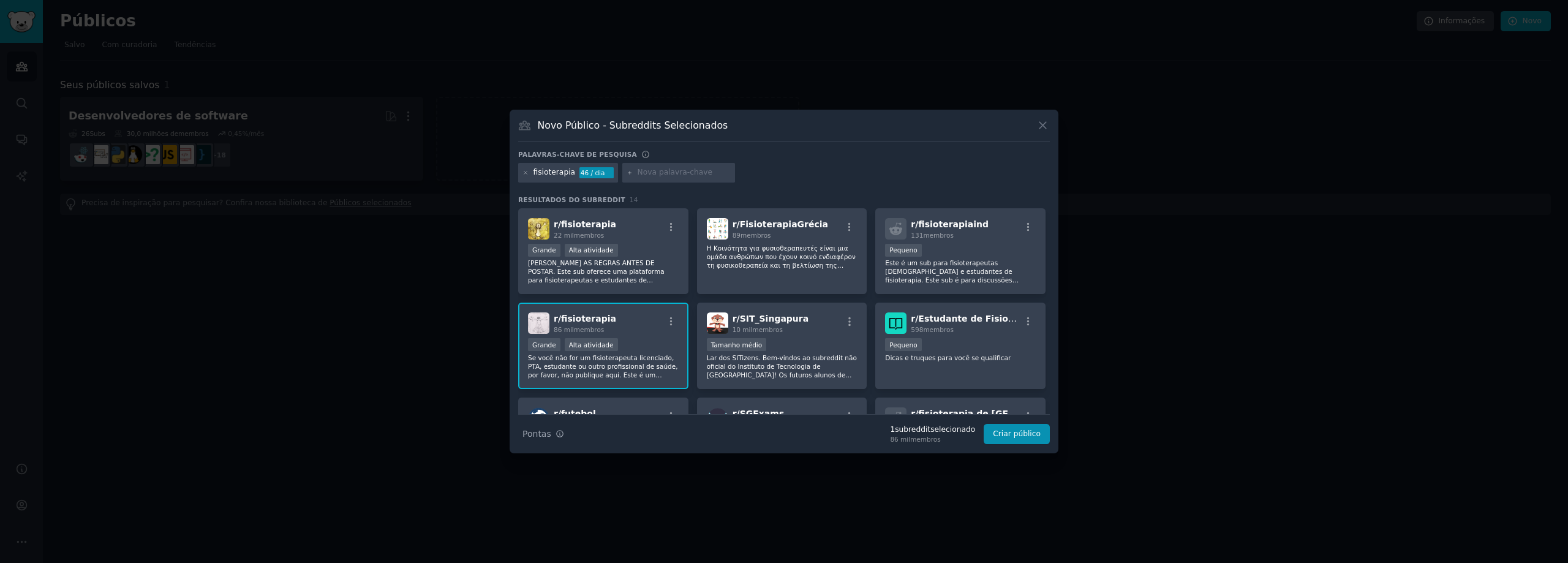
click at [632, 330] on div "r/ fisioterapia 86 mil membros" at bounding box center [604, 323] width 151 height 21
